Goal: Task Accomplishment & Management: Use online tool/utility

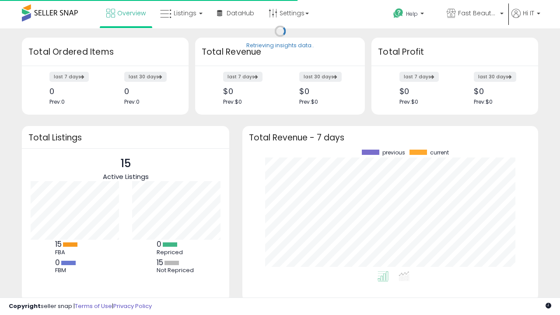
scroll to position [122, 278]
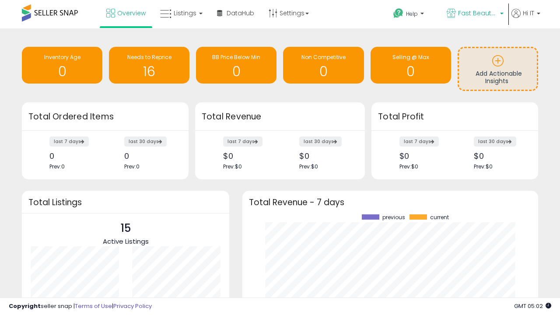
click at [475, 14] on span "Fast Beauty ([GEOGRAPHIC_DATA])" at bounding box center [477, 13] width 39 height 9
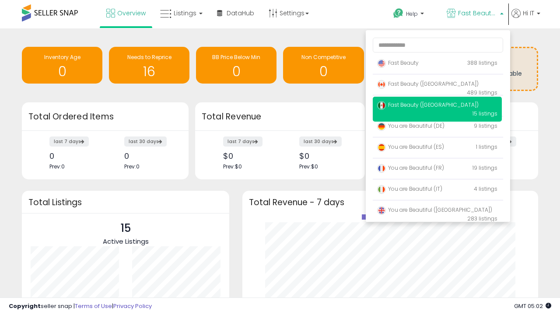
click at [437, 64] on p "Fast Beauty 388 listings" at bounding box center [437, 64] width 129 height 18
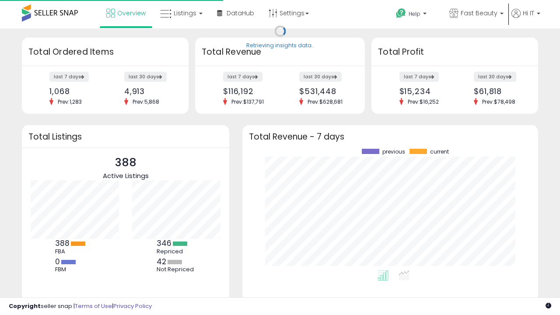
scroll to position [122, 278]
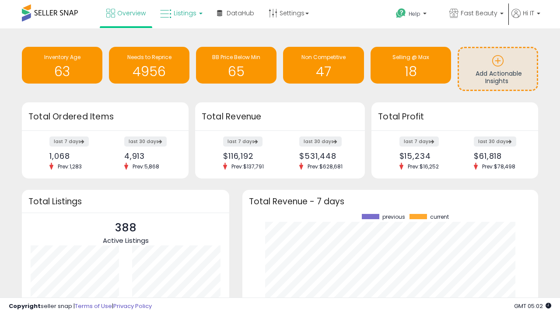
click at [180, 13] on span "Listings" at bounding box center [185, 13] width 23 height 9
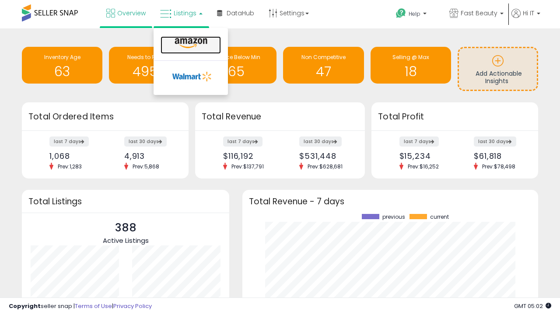
click at [190, 43] on icon at bounding box center [191, 43] width 38 height 11
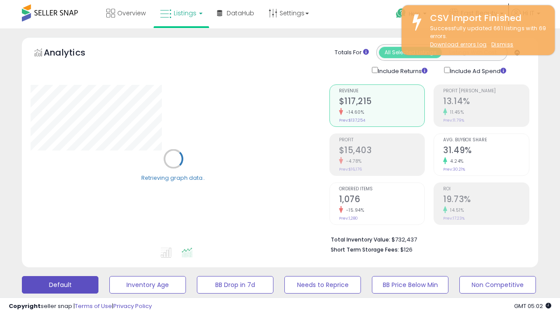
scroll to position [170, 0]
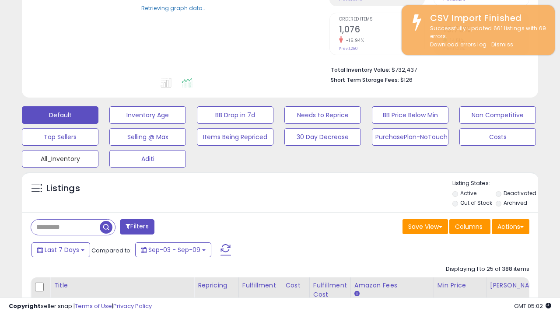
click at [60, 157] on button "All_Inventory" at bounding box center [60, 159] width 77 height 18
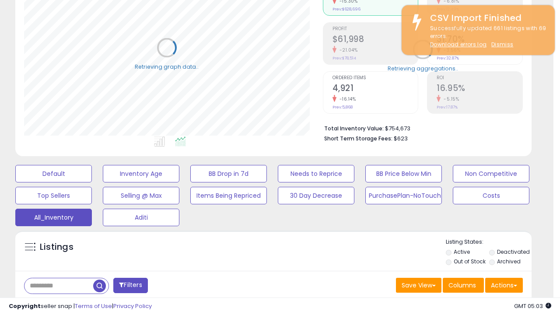
scroll to position [0, 0]
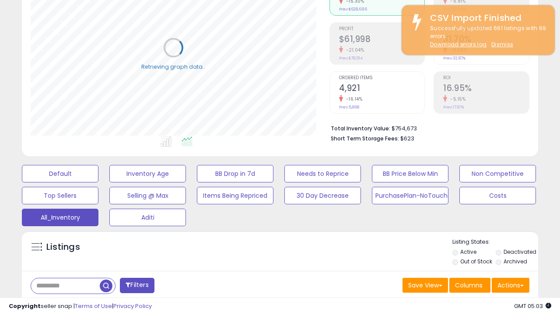
click at [62, 304] on span "Last 30 Days" at bounding box center [64, 308] width 38 height 9
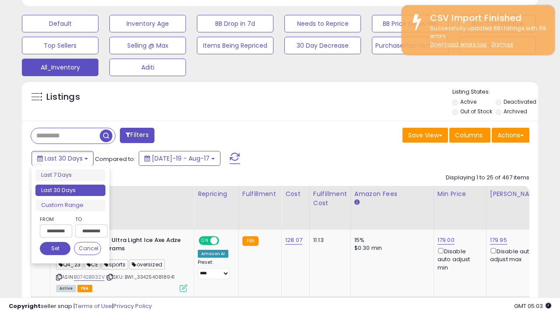
click at [70, 190] on li "Last 30 Days" at bounding box center [70, 191] width 70 height 12
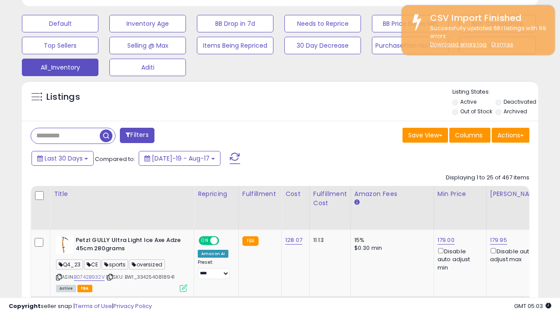
scroll to position [179, 299]
click at [511, 134] on button "Actions" at bounding box center [511, 135] width 38 height 15
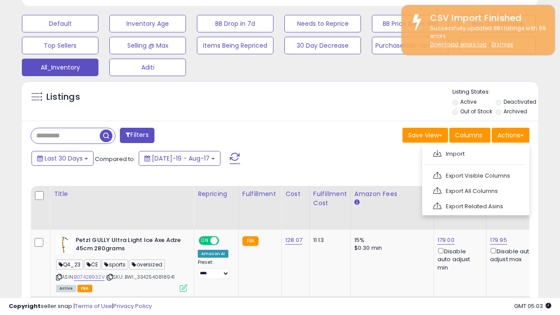
click at [475, 190] on link "Export All Columns" at bounding box center [475, 191] width 96 height 14
